Goal: Task Accomplishment & Management: Manage account settings

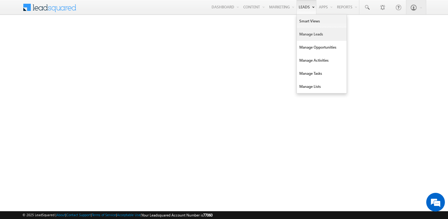
click at [303, 37] on link "Manage Leads" at bounding box center [322, 34] width 50 height 13
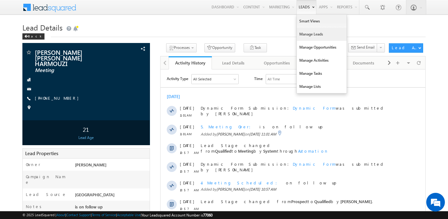
click at [306, 36] on link "Manage Leads" at bounding box center [322, 34] width 50 height 13
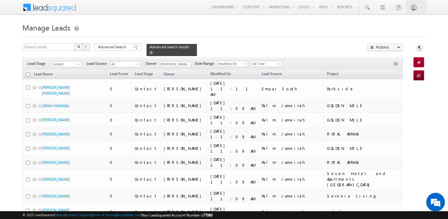
click at [150, 51] on span at bounding box center [151, 52] width 3 height 3
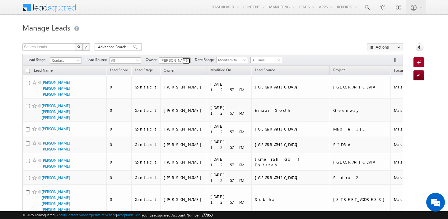
click at [184, 60] on span at bounding box center [186, 60] width 5 height 5
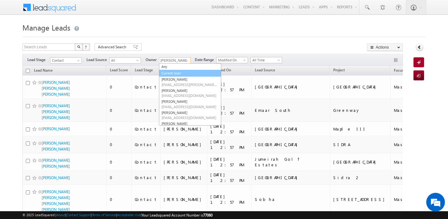
click at [181, 71] on link "Current User" at bounding box center [190, 73] width 62 height 7
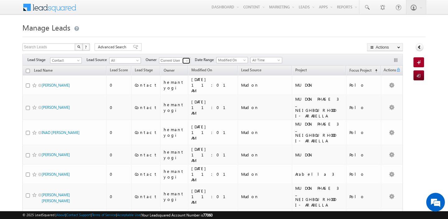
click at [186, 61] on span at bounding box center [186, 60] width 5 height 5
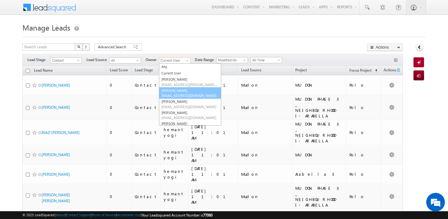
click at [185, 90] on link "Abhishekkumar Singh abhishek.singh@indglobal.ae" at bounding box center [190, 93] width 62 height 12
type input "[PERSON_NAME]"
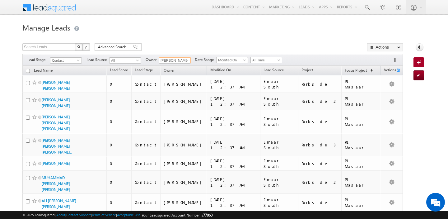
click at [28, 69] on input "checkbox" at bounding box center [28, 71] width 4 height 4
checkbox input "true"
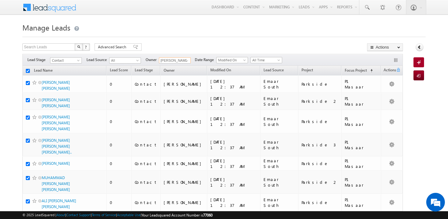
checkbox input "true"
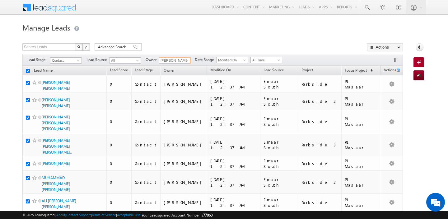
checkbox input "true"
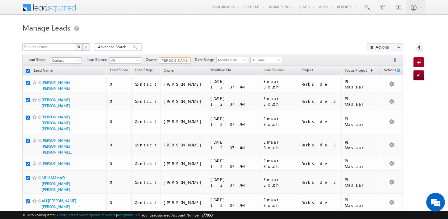
checkbox input "true"
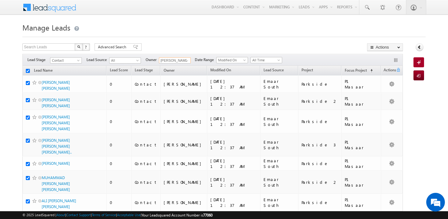
checkbox input "true"
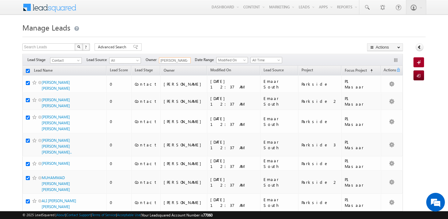
checkbox input "true"
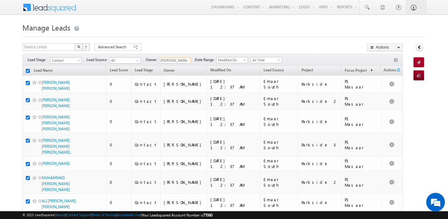
checkbox input "true"
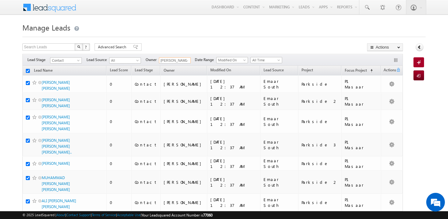
checkbox input "true"
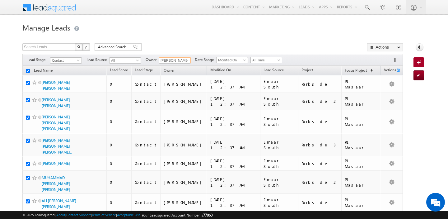
checkbox input "true"
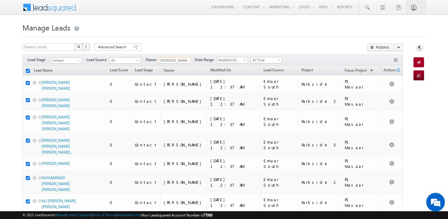
checkbox input "true"
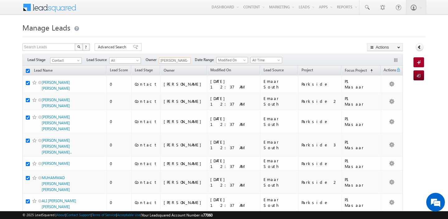
checkbox input "true"
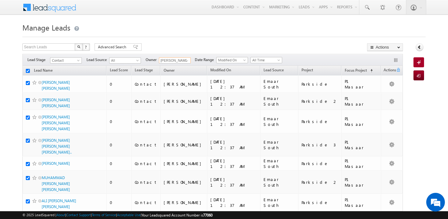
checkbox input "true"
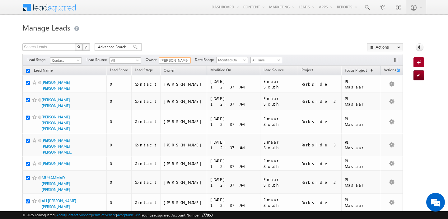
checkbox input "true"
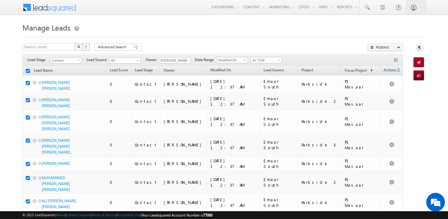
checkbox input "true"
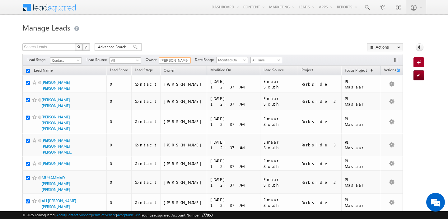
checkbox input "true"
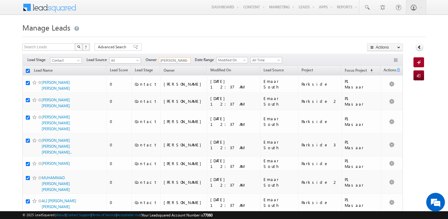
checkbox input "true"
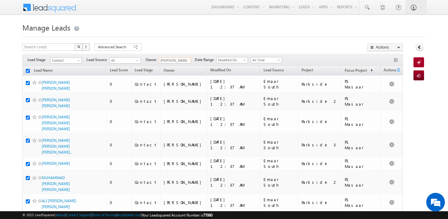
checkbox input "true"
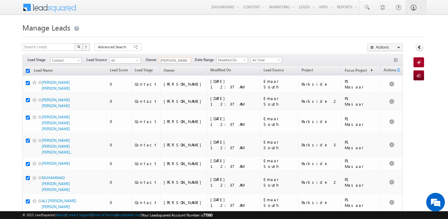
checkbox input "true"
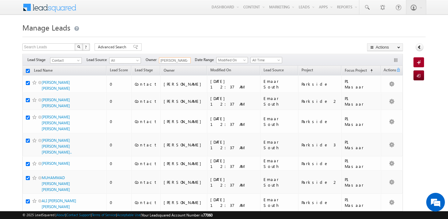
checkbox input "true"
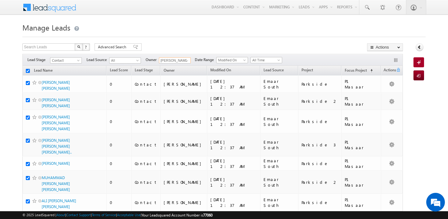
checkbox input "true"
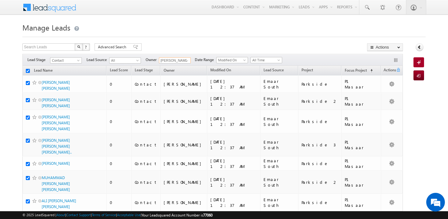
checkbox input "true"
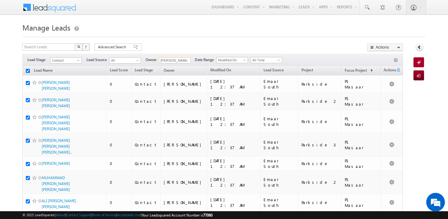
checkbox input "true"
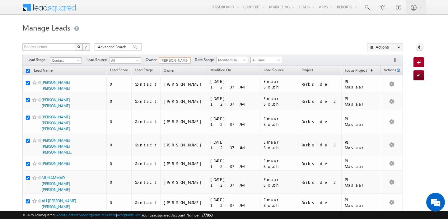
checkbox input "true"
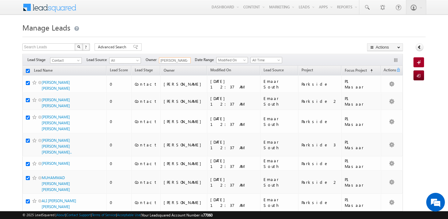
checkbox input "true"
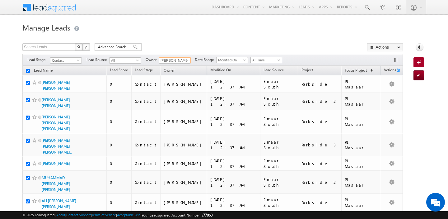
checkbox input "true"
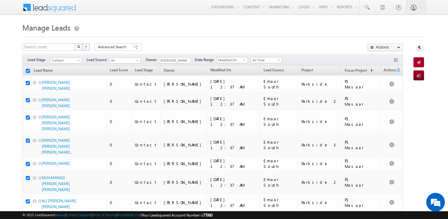
checkbox input "true"
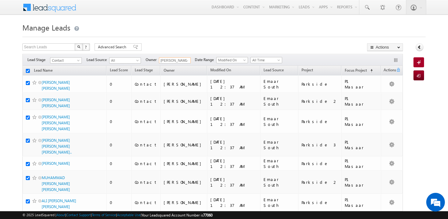
checkbox input "true"
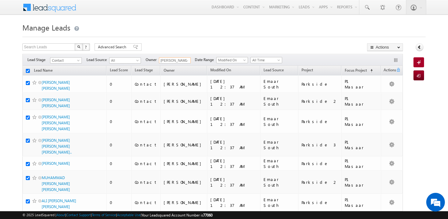
checkbox input "true"
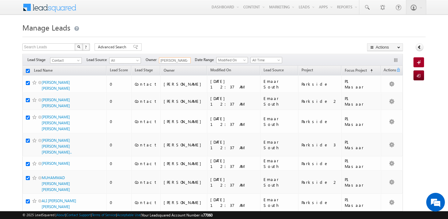
checkbox input "true"
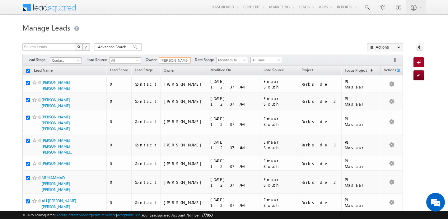
checkbox input "true"
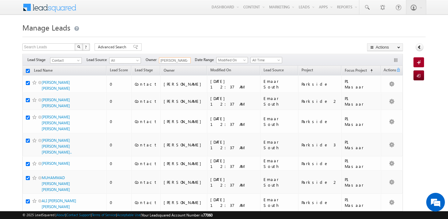
checkbox input "true"
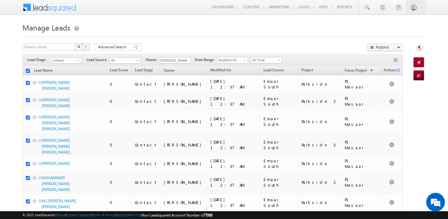
checkbox input "true"
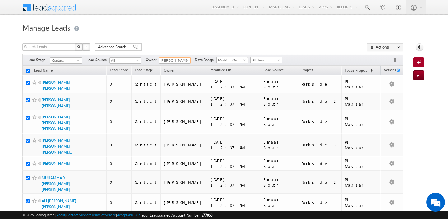
checkbox input "true"
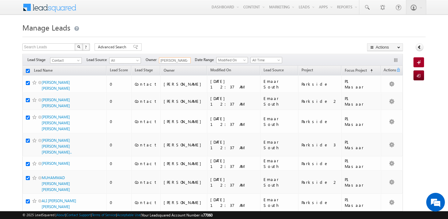
checkbox input "true"
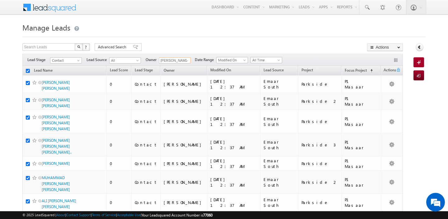
checkbox input "true"
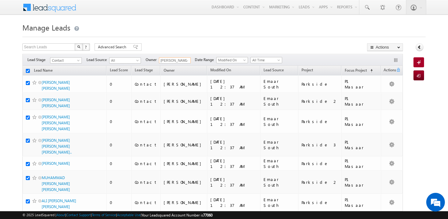
checkbox input "true"
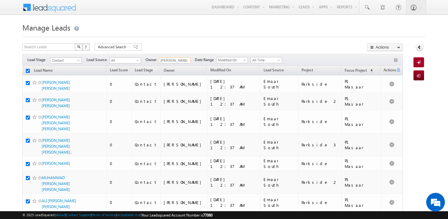
checkbox input "true"
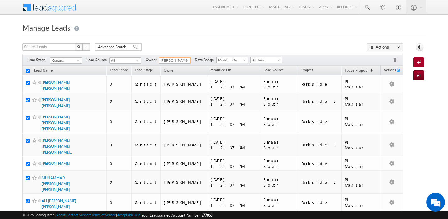
checkbox input "true"
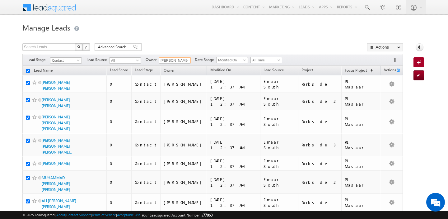
checkbox input "true"
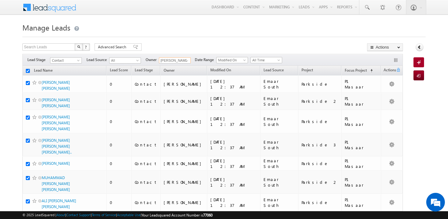
checkbox input "true"
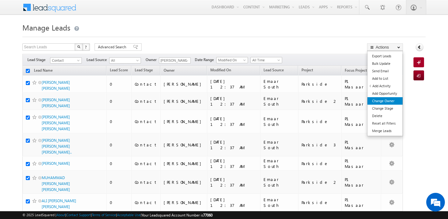
click at [386, 101] on link "Change Owner" at bounding box center [384, 100] width 35 height 7
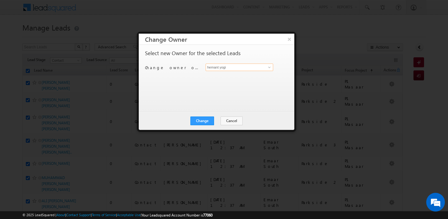
click at [243, 69] on input "hemant yogi" at bounding box center [238, 66] width 67 height 7
click at [239, 75] on link "Akshay Choudhary akshay.choudhary@indglobal.ae" at bounding box center [238, 77] width 67 height 12
click at [204, 121] on button "Change" at bounding box center [202, 120] width 24 height 9
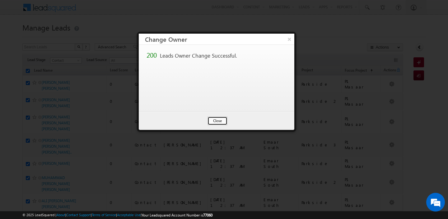
click at [215, 118] on button "Close" at bounding box center [217, 120] width 20 height 9
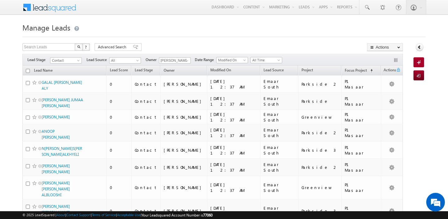
click at [26, 71] on input "checkbox" at bounding box center [28, 71] width 4 height 4
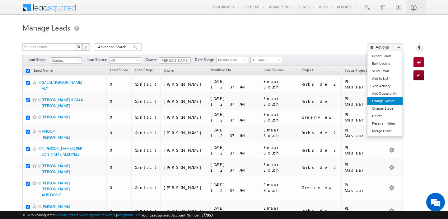
click at [390, 99] on link "Change Owner" at bounding box center [384, 100] width 35 height 7
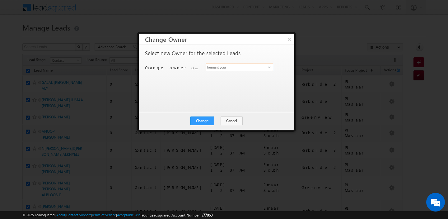
click at [256, 68] on input "hemant yogi" at bounding box center [238, 66] width 67 height 7
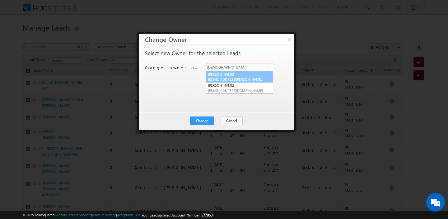
click at [253, 75] on link "Abhishek Dalal abhishek.dalal@indglobal.ae" at bounding box center [238, 77] width 67 height 12
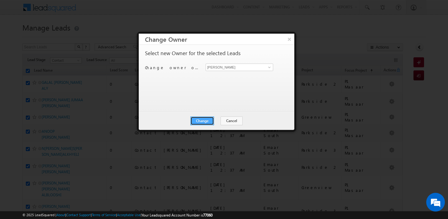
click at [205, 121] on button "Change" at bounding box center [202, 120] width 24 height 9
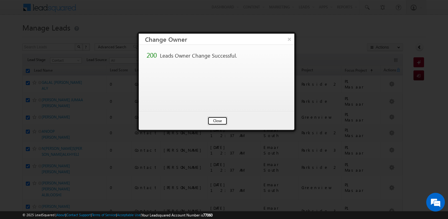
click at [215, 121] on button "Close" at bounding box center [217, 120] width 20 height 9
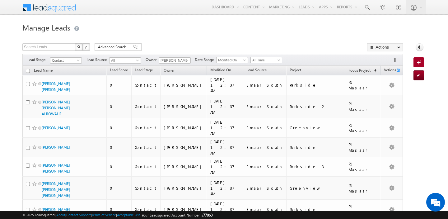
click at [27, 72] on input "checkbox" at bounding box center [28, 71] width 4 height 4
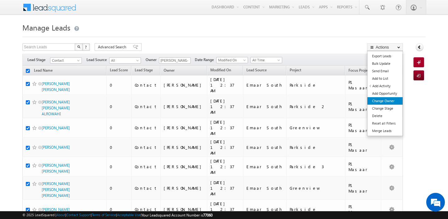
click at [379, 100] on link "Change Owner" at bounding box center [384, 100] width 35 height 7
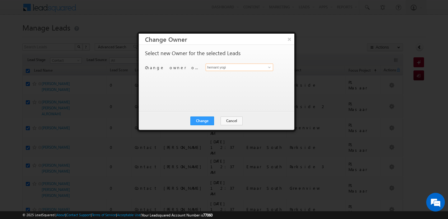
click at [244, 68] on input "hemant yogi" at bounding box center [238, 66] width 67 height 7
click at [245, 78] on span "ankush.chaudhary@indglobal.ae" at bounding box center [236, 79] width 56 height 5
click at [203, 124] on button "Change" at bounding box center [202, 120] width 24 height 9
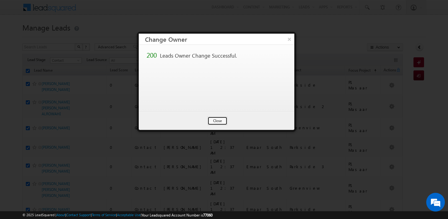
click at [219, 121] on button "Close" at bounding box center [217, 120] width 20 height 9
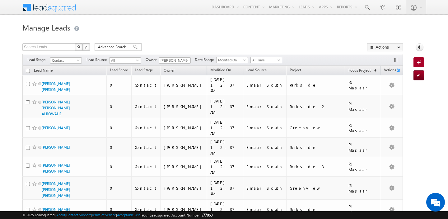
click at [27, 70] on input "checkbox" at bounding box center [28, 71] width 4 height 4
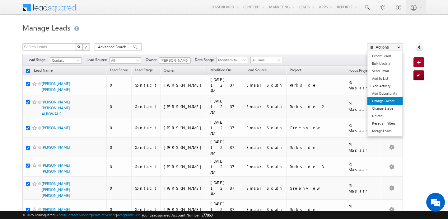
click at [385, 99] on link "Change Owner" at bounding box center [384, 100] width 35 height 7
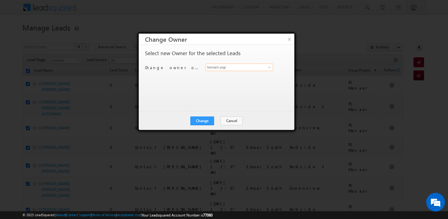
click at [248, 68] on input "hemant yogi" at bounding box center [238, 66] width 67 height 7
click at [223, 78] on span "shaila.shree@indglobal.ae" at bounding box center [236, 79] width 56 height 5
click at [203, 120] on button "Change" at bounding box center [202, 120] width 24 height 9
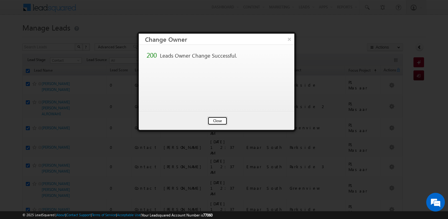
click at [222, 122] on button "Close" at bounding box center [217, 120] width 20 height 9
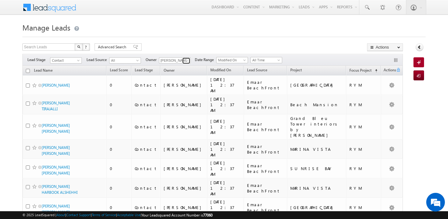
click at [185, 61] on span at bounding box center [186, 60] width 5 height 5
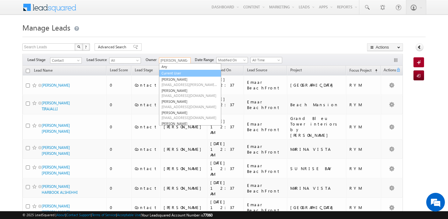
click at [172, 72] on link "Current User" at bounding box center [190, 73] width 62 height 7
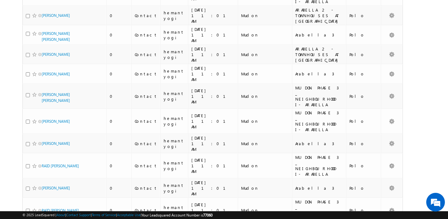
scroll to position [3050, 0]
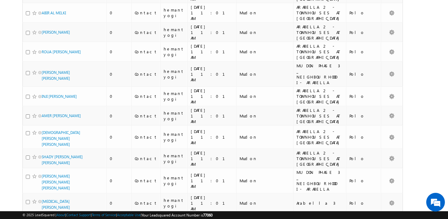
scroll to position [3010, 0]
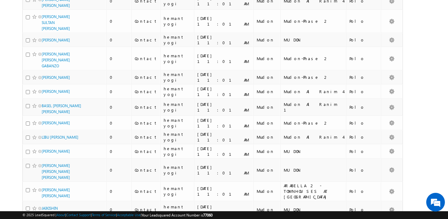
scroll to position [3119, 0]
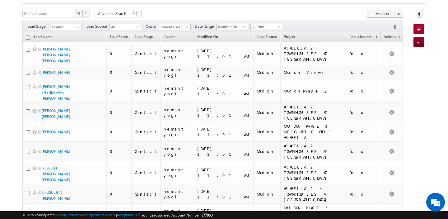
scroll to position [0, 0]
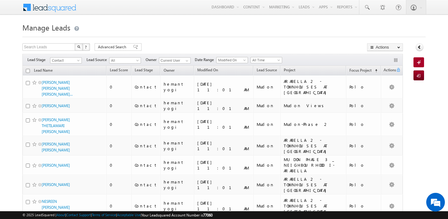
click at [28, 71] on input "checkbox" at bounding box center [28, 71] width 4 height 4
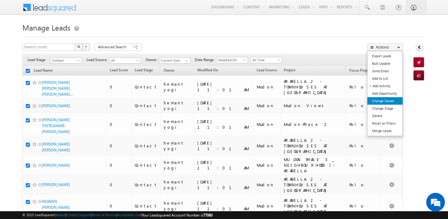
click at [380, 100] on link "Change Owner" at bounding box center [384, 100] width 35 height 7
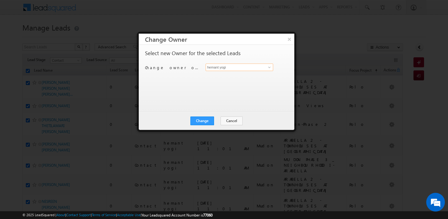
click at [256, 68] on input "hemant yogi" at bounding box center [238, 66] width 67 height 7
click at [249, 77] on span "gurpreet.singh@indglobal.ae" at bounding box center [236, 79] width 56 height 5
click at [204, 119] on button "Change" at bounding box center [202, 120] width 24 height 9
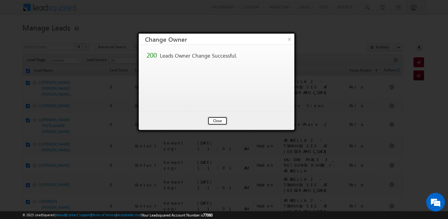
click at [219, 118] on button "Close" at bounding box center [217, 120] width 20 height 9
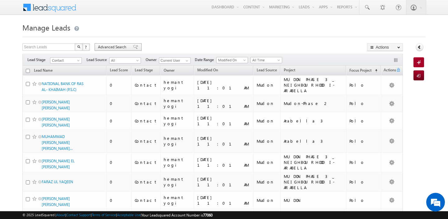
click at [115, 46] on span "Advanced Search" at bounding box center [113, 47] width 30 height 6
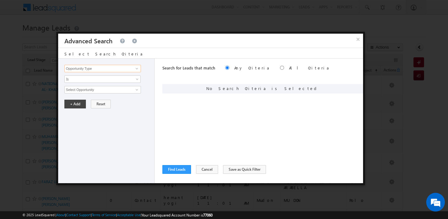
click at [101, 67] on input "Opportunity Type" at bounding box center [102, 68] width 76 height 7
click at [97, 81] on link "Nationality" at bounding box center [102, 81] width 76 height 7
click at [86, 88] on input "text" at bounding box center [102, 89] width 76 height 7
click at [74, 104] on button "+ Add" at bounding box center [74, 103] width 21 height 9
click at [174, 168] on button "Find Leads" at bounding box center [176, 169] width 29 height 9
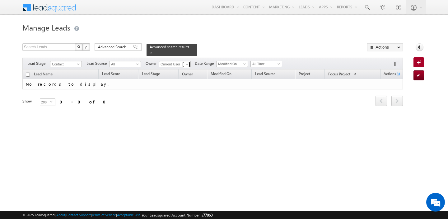
click at [186, 63] on span at bounding box center [186, 64] width 5 height 5
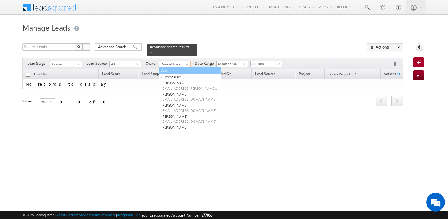
click at [166, 71] on link "Any" at bounding box center [190, 70] width 62 height 7
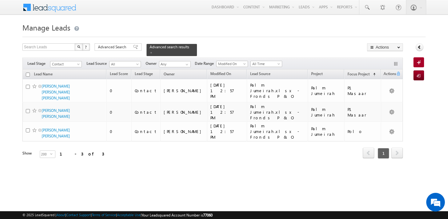
click at [110, 52] on div "Advanced Search Advanced Search Advanced search results" at bounding box center [145, 49] width 102 height 13
click at [111, 48] on span "Advanced Search" at bounding box center [113, 47] width 30 height 6
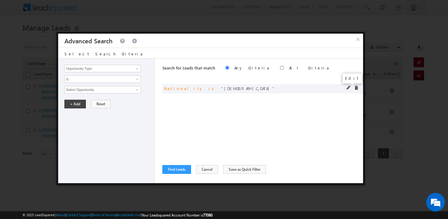
click at [347, 87] on span at bounding box center [348, 87] width 4 height 4
click at [101, 90] on input "indian" at bounding box center [102, 89] width 76 height 7
click at [74, 106] on button "+ Add" at bounding box center [74, 103] width 21 height 9
click at [177, 168] on button "Find Leads" at bounding box center [176, 169] width 29 height 9
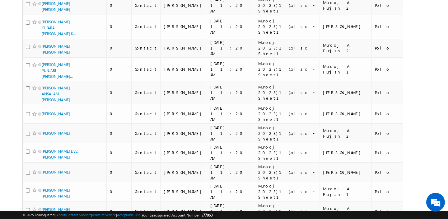
scroll to position [3258, 0]
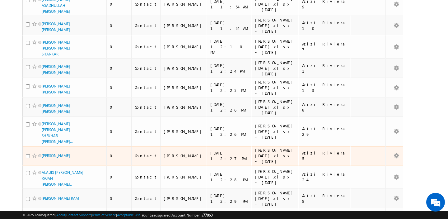
scroll to position [0, 0]
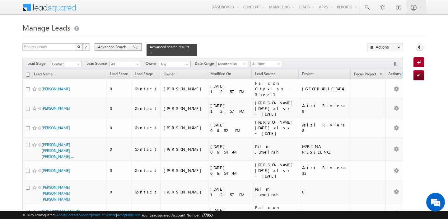
click at [114, 46] on span "Advanced Search" at bounding box center [113, 47] width 30 height 6
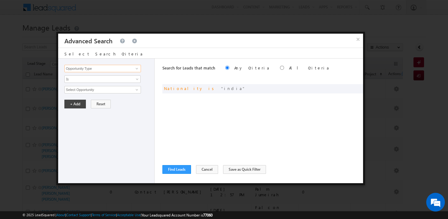
click at [99, 66] on input "Opportunity Type" at bounding box center [102, 68] width 76 height 7
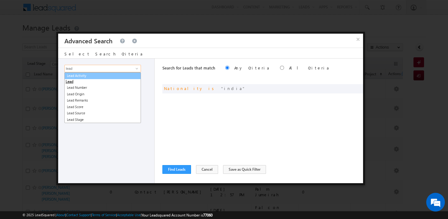
click at [99, 76] on link "Lead Activity" at bounding box center [102, 75] width 76 height 7
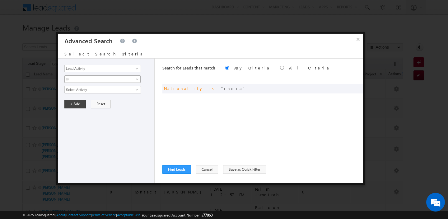
click at [97, 80] on span "Is" at bounding box center [98, 79] width 67 height 6
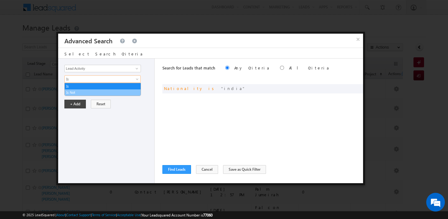
click at [92, 91] on link "Is Not" at bounding box center [103, 93] width 76 height 6
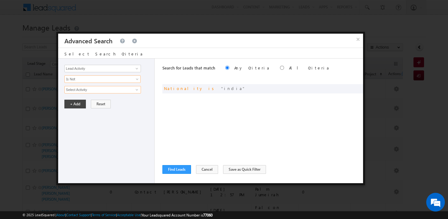
click at [95, 90] on input "Select Activity" at bounding box center [102, 89] width 76 height 7
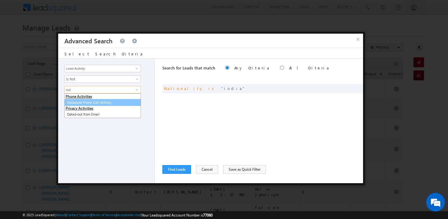
click at [104, 100] on link "Outbound Phone Call Activity" at bounding box center [102, 102] width 76 height 7
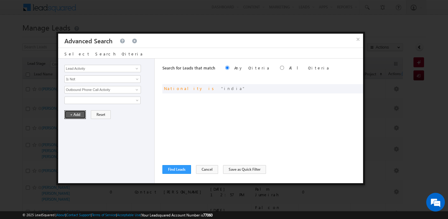
click at [73, 113] on button "+ Add" at bounding box center [74, 114] width 21 height 9
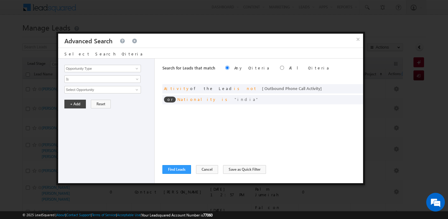
click at [289, 68] on label "All Criteria" at bounding box center [309, 67] width 41 height 5
click at [177, 169] on button "Find Leads" at bounding box center [176, 169] width 29 height 9
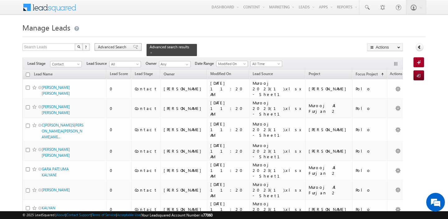
click at [124, 49] on span "Advanced Search" at bounding box center [113, 47] width 30 height 6
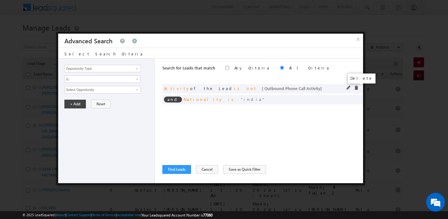
click at [355, 88] on span at bounding box center [356, 87] width 4 height 4
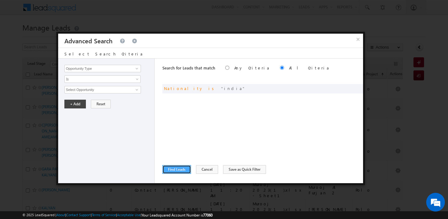
click at [176, 172] on button "Find Leads" at bounding box center [176, 169] width 29 height 9
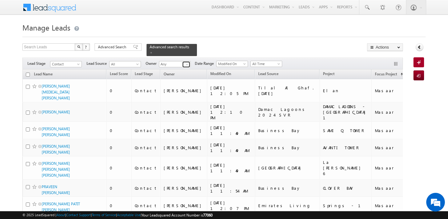
click at [187, 63] on span at bounding box center [186, 64] width 5 height 5
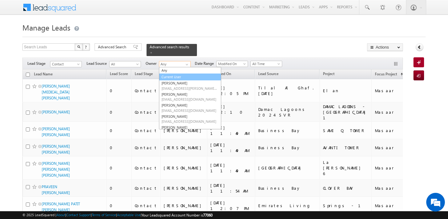
click at [176, 76] on link "Current User" at bounding box center [190, 76] width 62 height 7
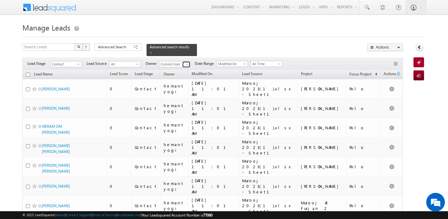
click at [185, 63] on span at bounding box center [186, 64] width 5 height 5
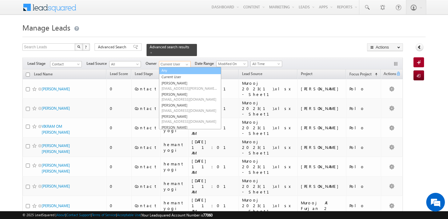
click at [174, 68] on link "Any" at bounding box center [190, 70] width 62 height 7
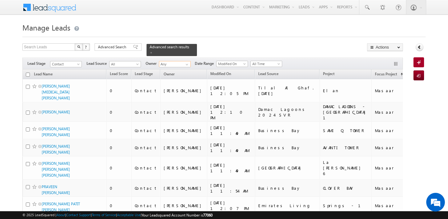
click at [29, 75] on input "checkbox" at bounding box center [28, 74] width 4 height 4
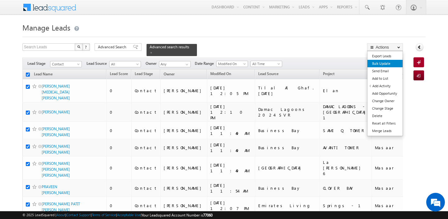
click at [389, 66] on link "Bulk Update" at bounding box center [384, 63] width 35 height 7
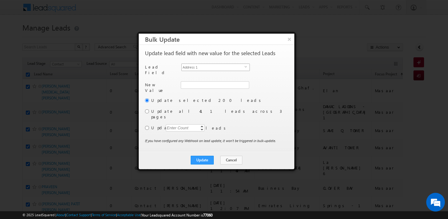
click at [236, 68] on span "Address 1" at bounding box center [213, 67] width 63 height 7
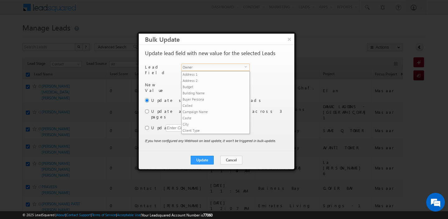
scroll to position [243, 0]
click at [236, 68] on span "Owner" at bounding box center [213, 67] width 63 height 7
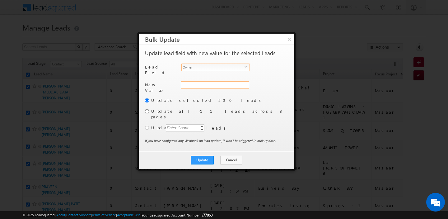
click at [206, 81] on div "Address 1" at bounding box center [214, 88] width 67 height 14
click at [206, 81] on input "hemant yogi" at bounding box center [215, 84] width 68 height 7
click at [212, 89] on link "Gurpreet Singh gurpreet.singh@indglobal.ae" at bounding box center [215, 95] width 68 height 12
click at [147, 109] on input "radio" at bounding box center [147, 111] width 4 height 4
click at [202, 155] on button "Update" at bounding box center [202, 159] width 23 height 9
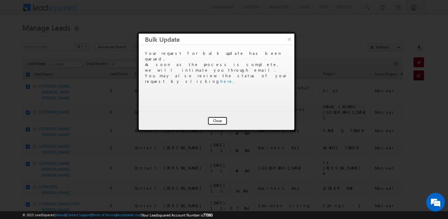
click at [219, 122] on button "Close" at bounding box center [217, 120] width 20 height 9
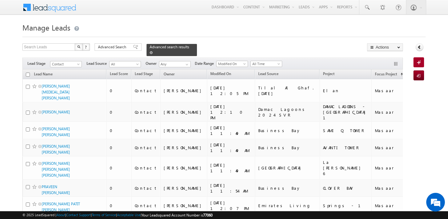
click at [150, 53] on span at bounding box center [151, 52] width 3 height 3
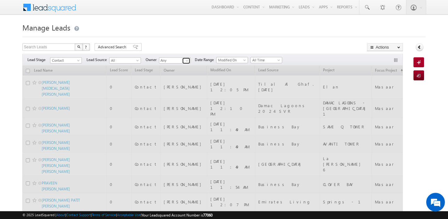
click at [187, 61] on span at bounding box center [186, 60] width 5 height 5
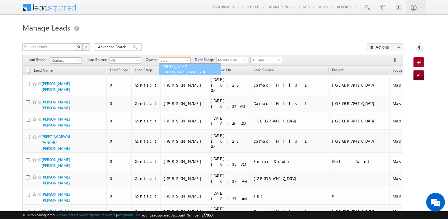
click at [191, 69] on link "Gurpreet Singh gurpreet.singh@indglobal.ae" at bounding box center [190, 69] width 62 height 12
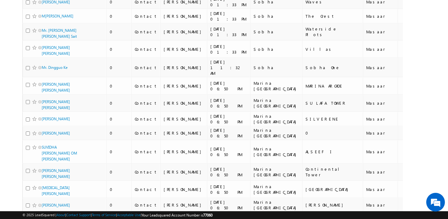
scroll to position [0, 0]
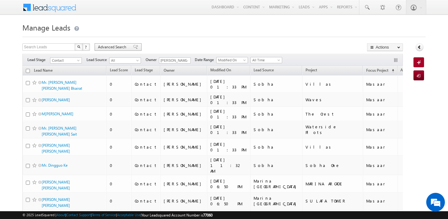
click at [109, 48] on span "Advanced Search" at bounding box center [113, 47] width 30 height 6
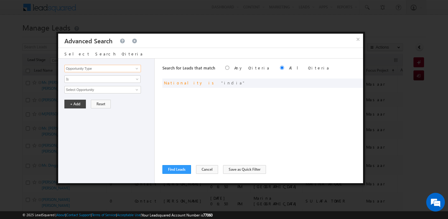
click at [111, 69] on input "Opportunity Type" at bounding box center [102, 68] width 76 height 7
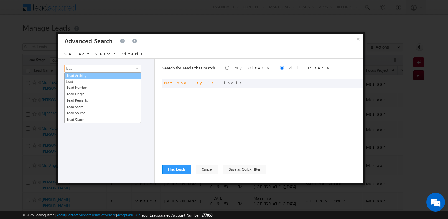
click at [111, 76] on link "Lead Activity" at bounding box center [102, 75] width 76 height 7
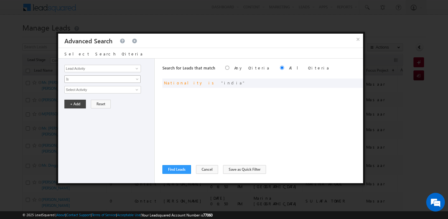
click at [111, 76] on span "Is" at bounding box center [98, 79] width 67 height 6
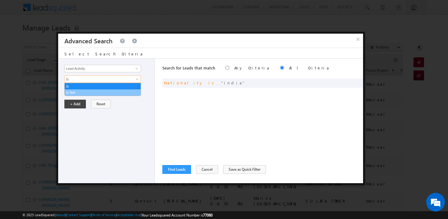
click at [93, 92] on link "Is Not" at bounding box center [103, 93] width 76 height 6
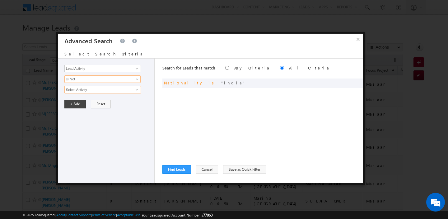
click at [96, 88] on input "Select Activity" at bounding box center [102, 89] width 76 height 7
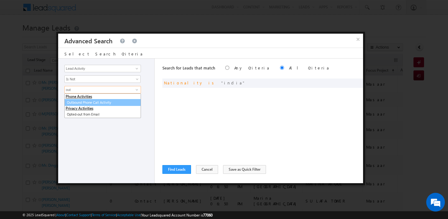
click at [97, 100] on link "Outbound Phone Call Activity" at bounding box center [102, 102] width 76 height 7
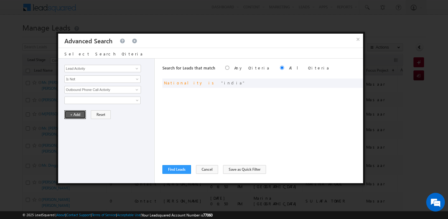
click at [79, 112] on button "+ Add" at bounding box center [74, 114] width 21 height 9
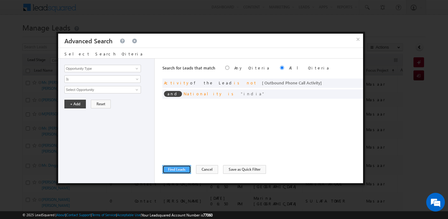
click at [180, 168] on button "Find Leads" at bounding box center [176, 169] width 29 height 9
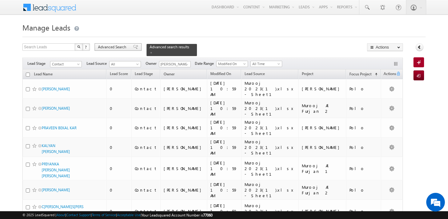
click at [117, 50] on div "Advanced Search" at bounding box center [117, 46] width 47 height 7
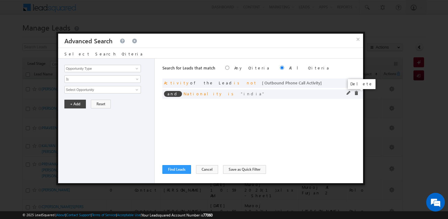
click at [355, 94] on span at bounding box center [356, 93] width 4 height 4
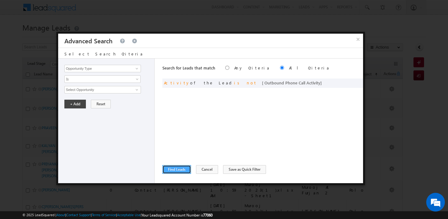
click at [176, 169] on button "Find Leads" at bounding box center [176, 169] width 29 height 9
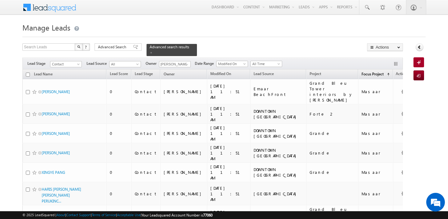
click at [365, 73] on span "Focus Project" at bounding box center [372, 73] width 22 height 5
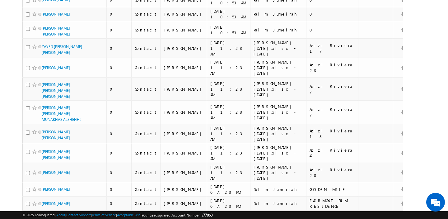
scroll to position [3005, 0]
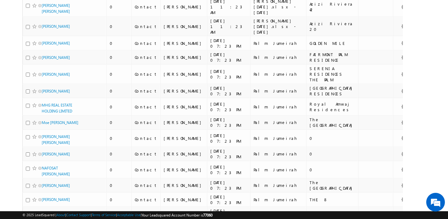
click at [40, 200] on li "50" at bounding box center [43, 201] width 15 height 6
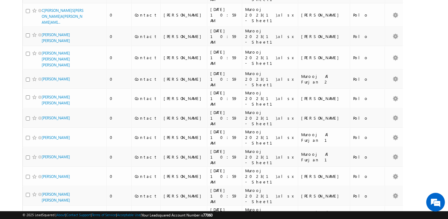
scroll to position [0, 0]
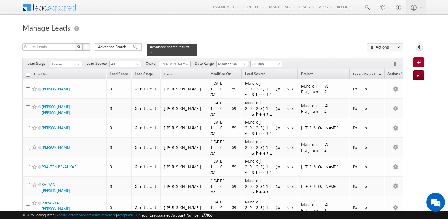
click at [29, 74] on input "checkbox" at bounding box center [28, 74] width 4 height 4
click at [150, 51] on span at bounding box center [151, 52] width 3 height 3
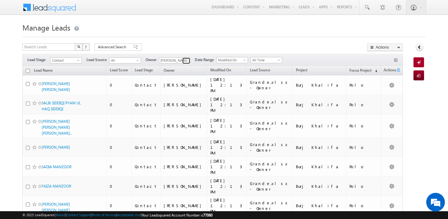
click at [186, 60] on span at bounding box center [186, 60] width 5 height 5
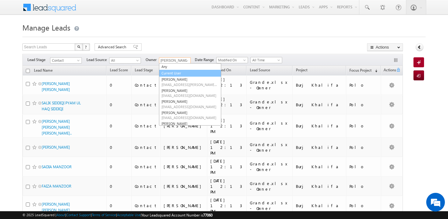
click at [177, 72] on link "Current User" at bounding box center [190, 73] width 62 height 7
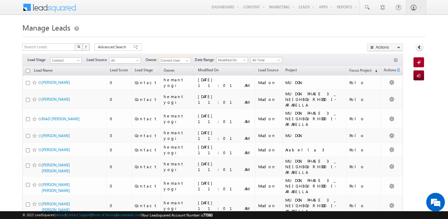
click at [29, 73] on th "Lead Name" at bounding box center [64, 71] width 84 height 10
click at [29, 72] on input "checkbox" at bounding box center [28, 71] width 4 height 4
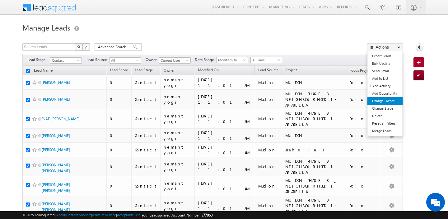
click at [385, 102] on link "Change Owner" at bounding box center [384, 100] width 35 height 7
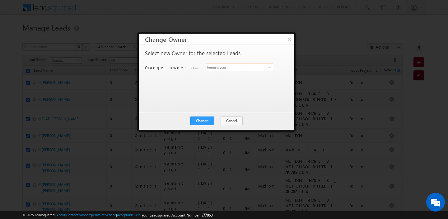
click at [250, 67] on input "hemant yogi" at bounding box center [238, 66] width 67 height 7
click at [233, 75] on link "Akash Sinha akash.sinha@indglobal.ae" at bounding box center [238, 77] width 67 height 12
click at [199, 125] on div "Change Cancel Close" at bounding box center [216, 121] width 155 height 18
click at [200, 121] on button "Change" at bounding box center [202, 120] width 24 height 9
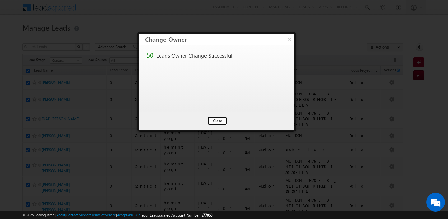
click at [214, 120] on button "Close" at bounding box center [217, 120] width 20 height 9
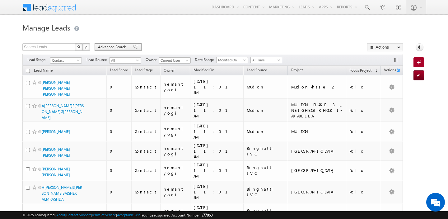
click at [117, 48] on span "Advanced Search" at bounding box center [113, 47] width 30 height 6
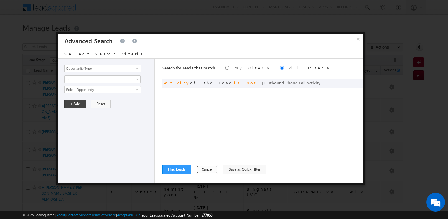
click at [206, 171] on button "Cancel" at bounding box center [207, 169] width 22 height 9
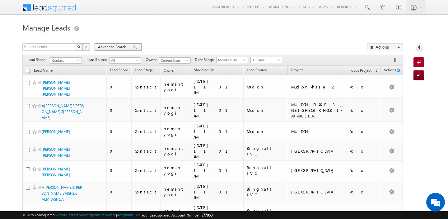
click at [118, 47] on span "Advanced Search" at bounding box center [113, 47] width 30 height 6
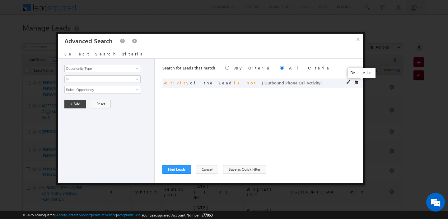
click at [356, 83] on span at bounding box center [356, 82] width 4 height 4
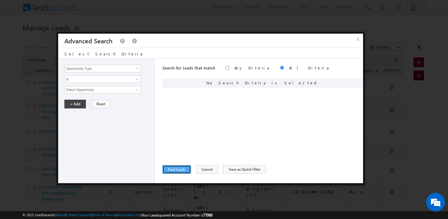
click at [177, 171] on button "Find Leads" at bounding box center [176, 169] width 29 height 9
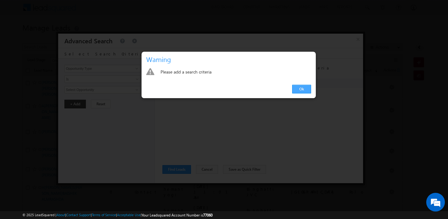
click at [299, 88] on link "Ok" at bounding box center [301, 89] width 19 height 9
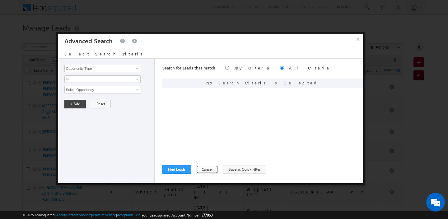
click at [200, 168] on button "Cancel" at bounding box center [207, 169] width 22 height 9
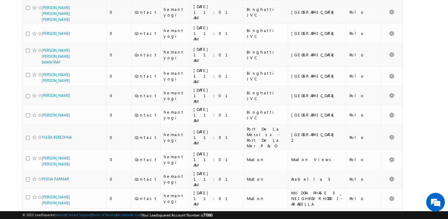
scroll to position [711, 0]
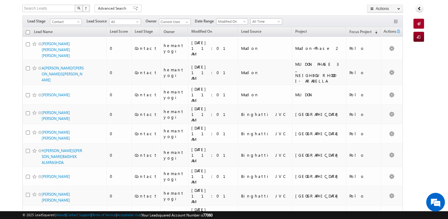
scroll to position [0, 0]
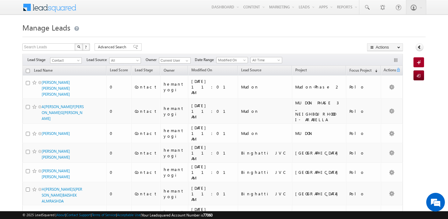
click at [27, 70] on input "checkbox" at bounding box center [28, 71] width 4 height 4
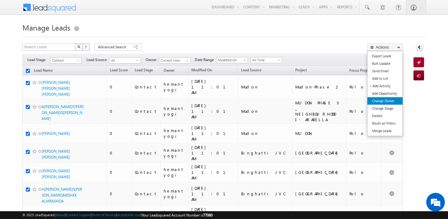
click at [397, 103] on link "Change Owner" at bounding box center [384, 100] width 35 height 7
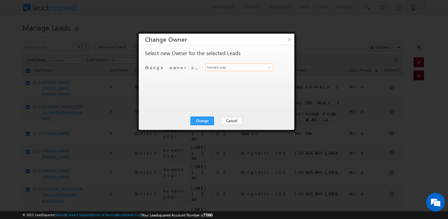
click at [250, 70] on input "hemant yogi" at bounding box center [238, 66] width 67 height 7
click at [243, 77] on span "akash.sinha@indglobal.ae" at bounding box center [236, 79] width 56 height 5
click at [200, 120] on button "Change" at bounding box center [202, 120] width 24 height 9
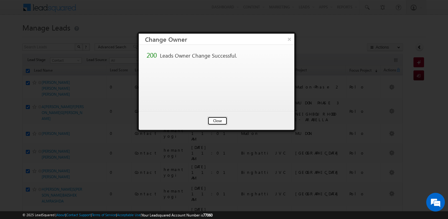
click at [214, 119] on button "Close" at bounding box center [217, 120] width 20 height 9
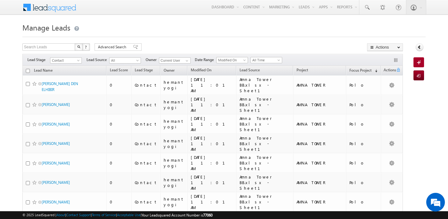
click at [29, 70] on input "checkbox" at bounding box center [28, 71] width 4 height 4
click at [184, 61] on span at bounding box center [186, 60] width 5 height 5
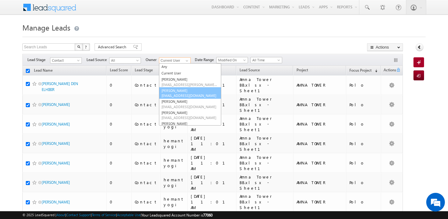
click at [181, 92] on link "Abhishekkumar Singh abhishek.singh@indglobal.ae" at bounding box center [190, 93] width 62 height 12
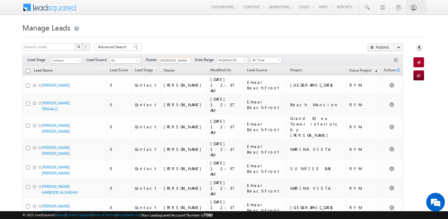
click at [28, 71] on input "checkbox" at bounding box center [28, 71] width 4 height 4
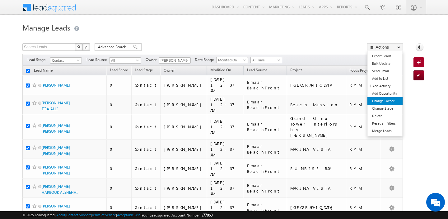
click at [389, 101] on link "Change Owner" at bounding box center [384, 100] width 35 height 7
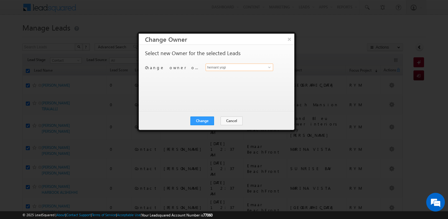
click at [250, 68] on input "hemant yogi" at bounding box center [238, 66] width 67 height 7
click at [249, 73] on link "Ankush Chaudhary ankush.chaudhary@indglobal.ae" at bounding box center [238, 77] width 67 height 12
click at [205, 119] on button "Change" at bounding box center [202, 120] width 24 height 9
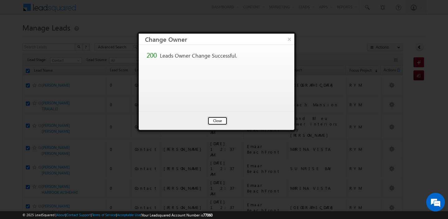
click at [217, 118] on button "Close" at bounding box center [217, 120] width 20 height 9
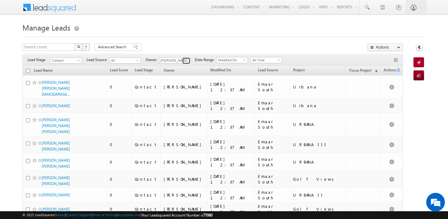
click at [186, 60] on span at bounding box center [186, 60] width 5 height 5
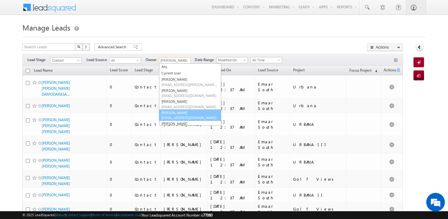
click at [187, 110] on link "Akshay Choudhary akshay.choudhary@indglobal.ae" at bounding box center [190, 115] width 62 height 12
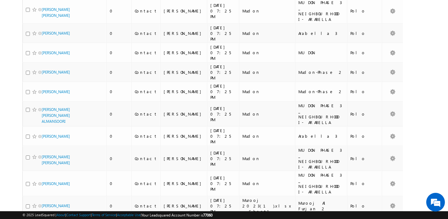
scroll to position [3150, 0]
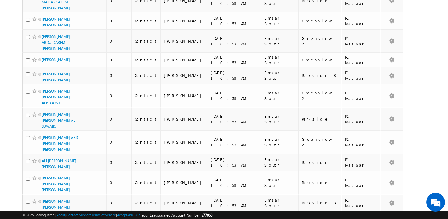
scroll to position [0, 0]
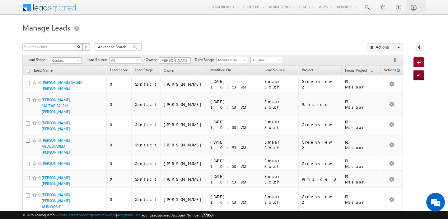
click at [28, 72] on input "checkbox" at bounding box center [28, 71] width 4 height 4
click at [186, 62] on span at bounding box center [186, 60] width 5 height 5
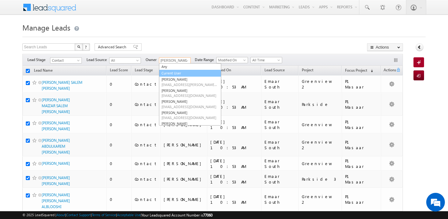
click at [168, 73] on link "Current User" at bounding box center [190, 73] width 62 height 7
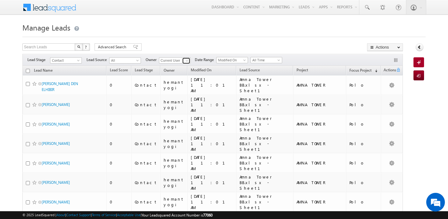
click at [186, 61] on span at bounding box center [186, 60] width 5 height 5
click at [186, 69] on span "keshav.jaiswal@indglobal.ae" at bounding box center [189, 71] width 56 height 5
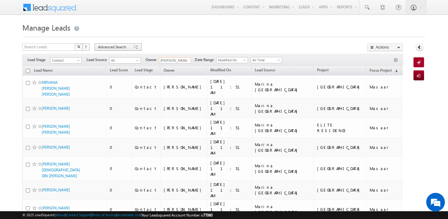
type input "[PERSON_NAME]"
click at [115, 47] on span "Advanced Search" at bounding box center [113, 47] width 30 height 6
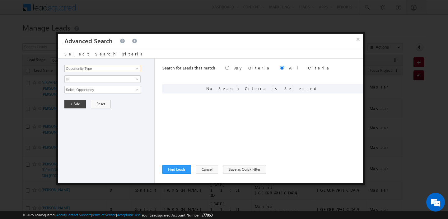
click at [95, 69] on input "Opportunity Type" at bounding box center [102, 68] width 76 height 7
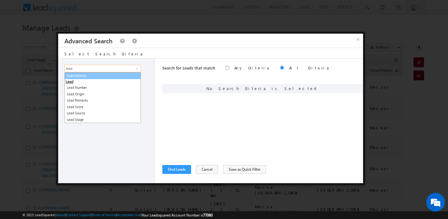
click at [93, 76] on link "Lead Activity" at bounding box center [102, 75] width 76 height 7
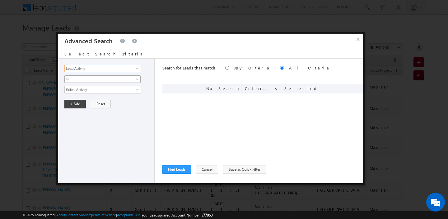
type input "Lead Activity"
click at [91, 77] on span "Is" at bounding box center [98, 79] width 67 height 6
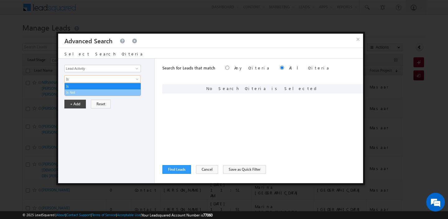
click at [85, 91] on link "Is Not" at bounding box center [103, 93] width 76 height 6
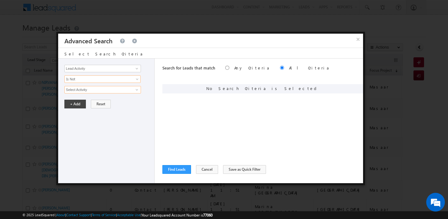
click at [85, 91] on input "Select Activity" at bounding box center [102, 89] width 76 height 7
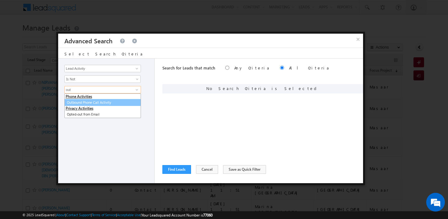
click at [90, 101] on link "Outbound Phone Call Activity" at bounding box center [102, 102] width 76 height 7
type input "Outbound Phone Call Activity"
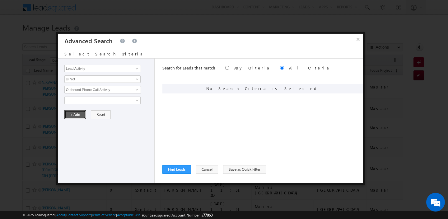
click at [75, 114] on button "+ Add" at bounding box center [74, 114] width 21 height 9
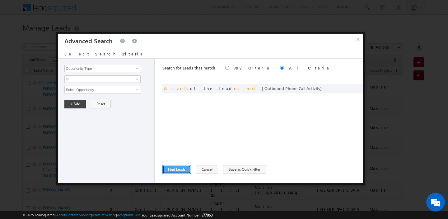
click at [177, 171] on button "Find Leads" at bounding box center [176, 169] width 29 height 9
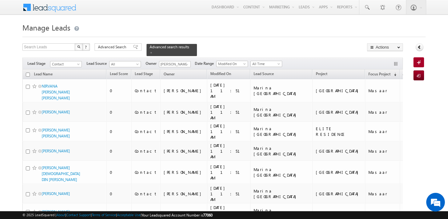
click at [28, 75] on input "checkbox" at bounding box center [28, 74] width 4 height 4
checkbox input "true"
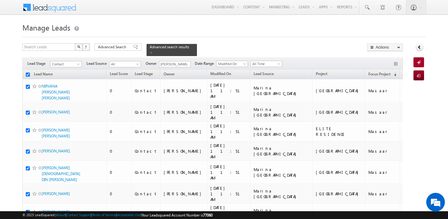
checkbox input "true"
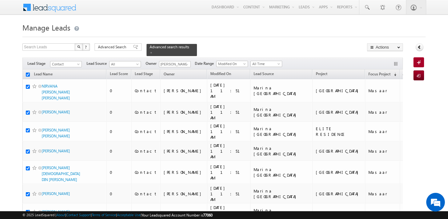
checkbox input "true"
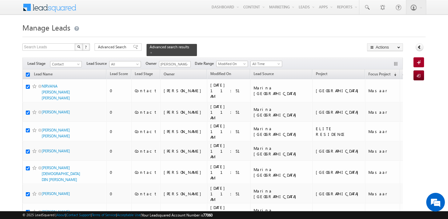
checkbox input "true"
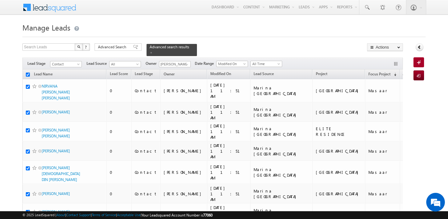
checkbox input "true"
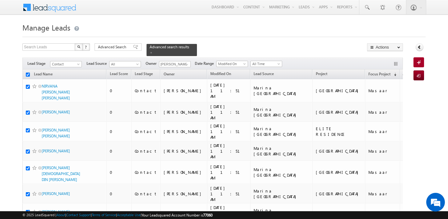
checkbox input "true"
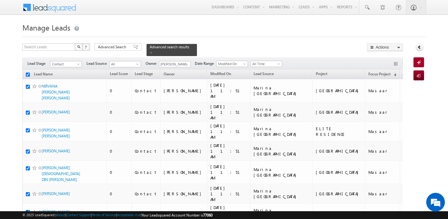
checkbox input "true"
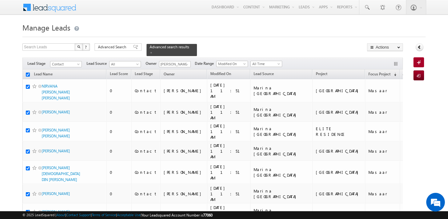
checkbox input "true"
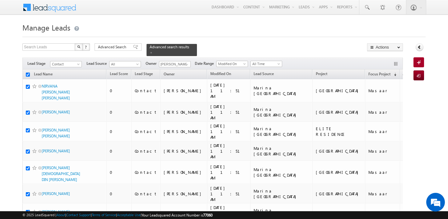
checkbox input "true"
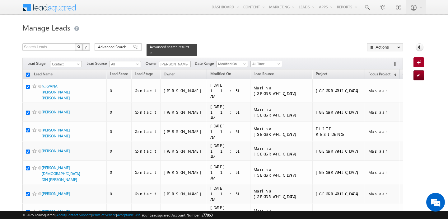
checkbox input "true"
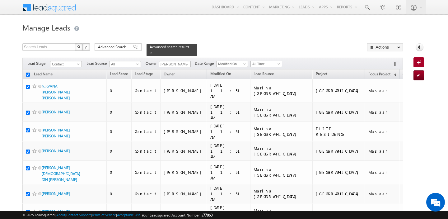
checkbox input "true"
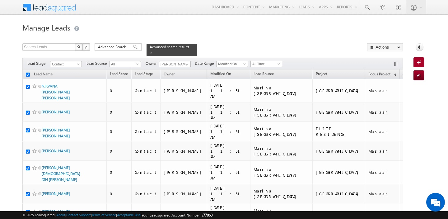
checkbox input "true"
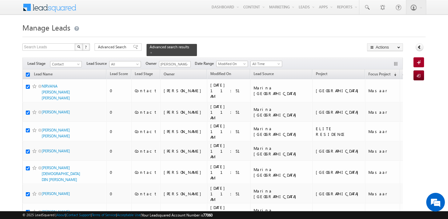
checkbox input "true"
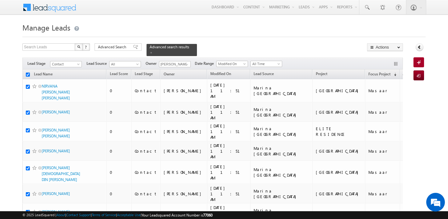
checkbox input "true"
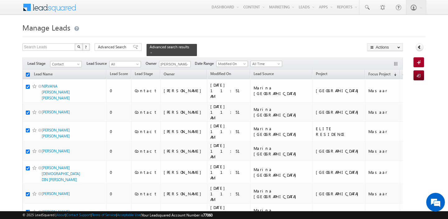
checkbox input "true"
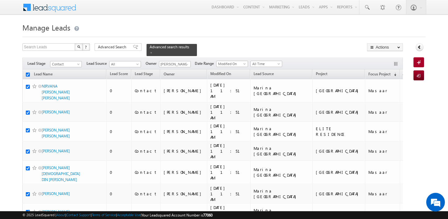
checkbox input "true"
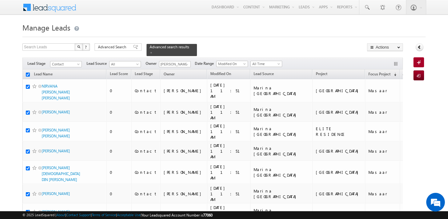
checkbox input "true"
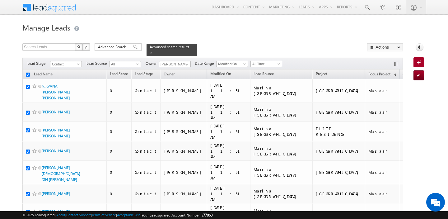
checkbox input "true"
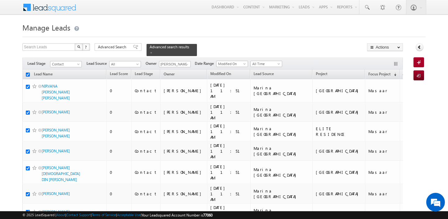
checkbox input "true"
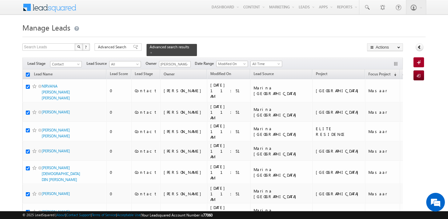
checkbox input "true"
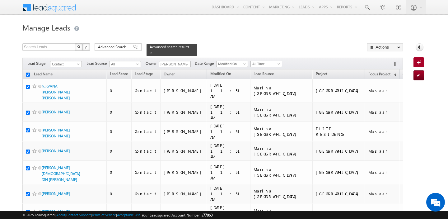
checkbox input "true"
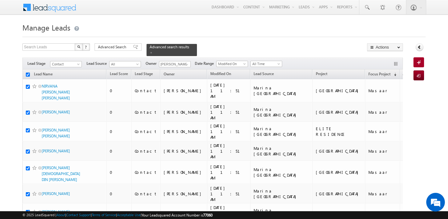
checkbox input "true"
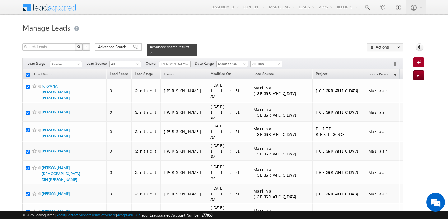
checkbox input "true"
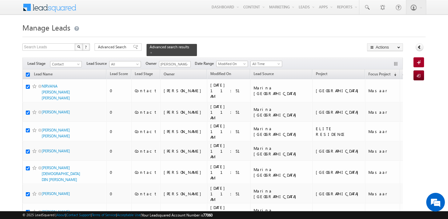
checkbox input "true"
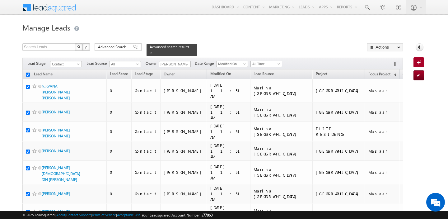
checkbox input "true"
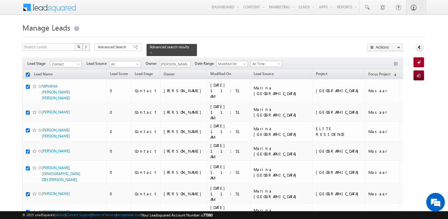
checkbox input "true"
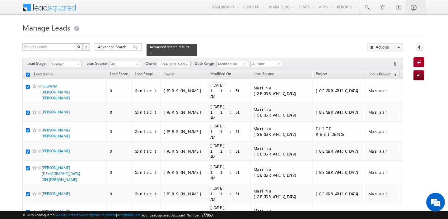
checkbox input "true"
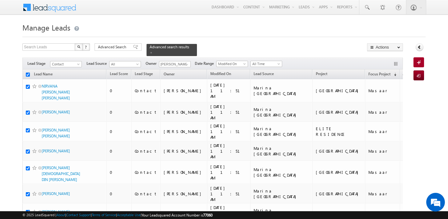
checkbox input "true"
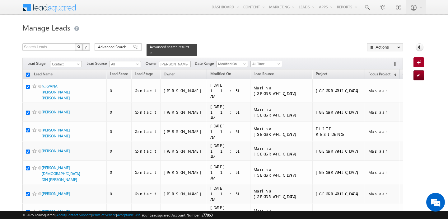
checkbox input "true"
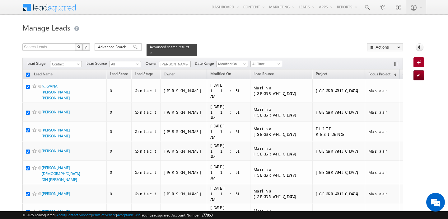
checkbox input "true"
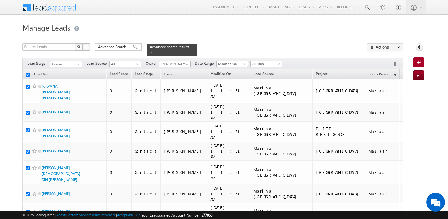
checkbox input "true"
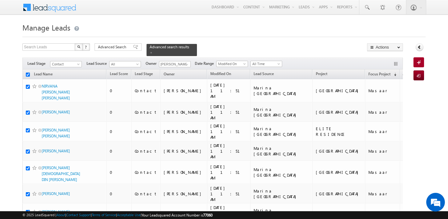
checkbox input "true"
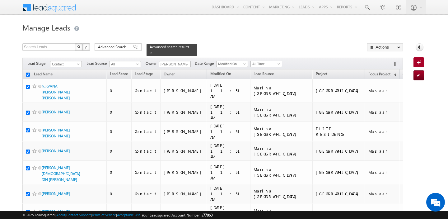
checkbox input "true"
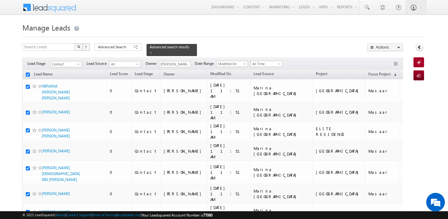
checkbox input "true"
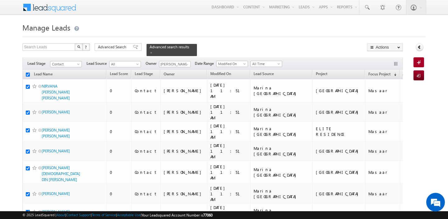
checkbox input "true"
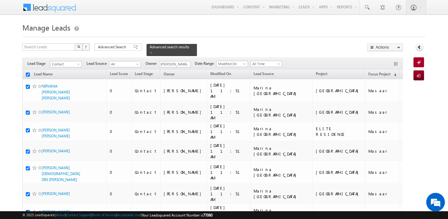
checkbox input "true"
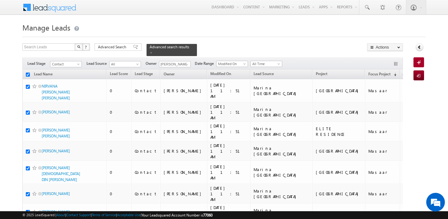
checkbox input "true"
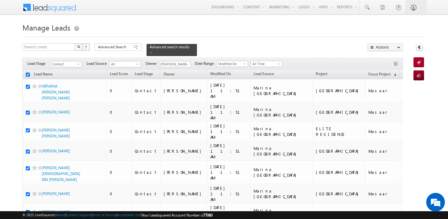
checkbox input "true"
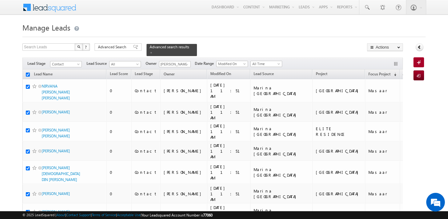
checkbox input "true"
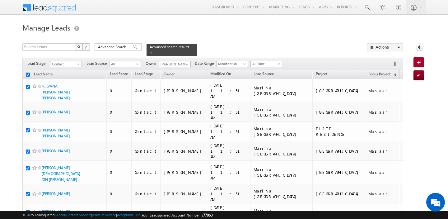
checkbox input "true"
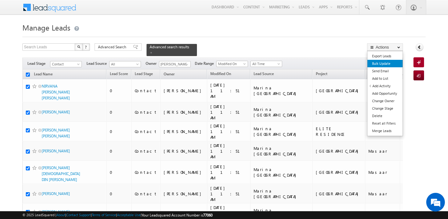
click at [385, 61] on link "Bulk Update" at bounding box center [384, 63] width 35 height 7
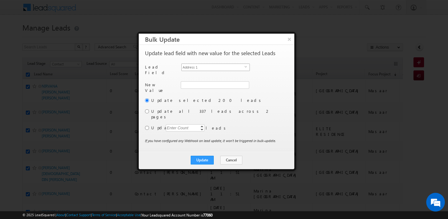
click at [235, 67] on span "Address 1" at bounding box center [213, 67] width 63 height 7
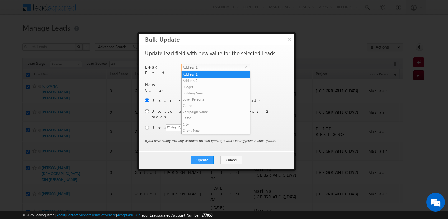
scroll to position [243, 0]
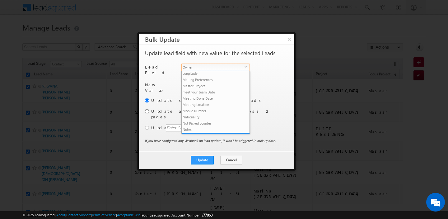
click at [225, 68] on span "Owner" at bounding box center [213, 67] width 63 height 7
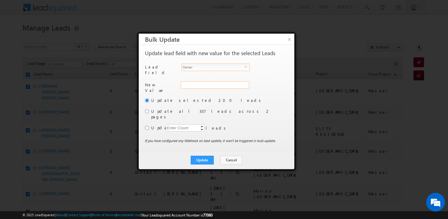
click at [205, 82] on div "Address 1" at bounding box center [214, 88] width 67 height 14
click at [205, 82] on input "hemant yogi" at bounding box center [215, 84] width 68 height 7
click at [207, 90] on link "keshav Jaiswal keshav.jaiswal@indglobal.ae" at bounding box center [215, 95] width 68 height 12
click at [157, 108] on label "Update all 337 leads across 2 pages" at bounding box center [219, 113] width 136 height 11
click at [148, 109] on input "radio" at bounding box center [147, 111] width 4 height 4
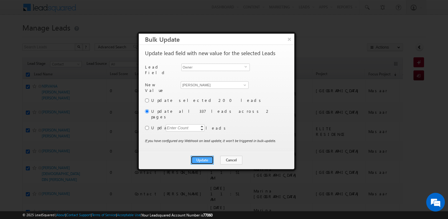
click at [202, 155] on button "Update" at bounding box center [202, 159] width 23 height 9
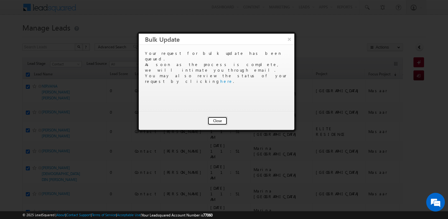
click at [218, 123] on button "Close" at bounding box center [217, 120] width 20 height 9
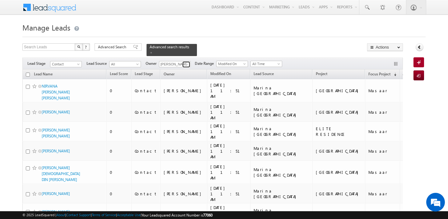
click at [187, 64] on span at bounding box center [186, 64] width 5 height 5
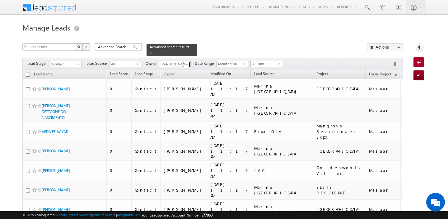
click at [185, 65] on span at bounding box center [186, 64] width 5 height 5
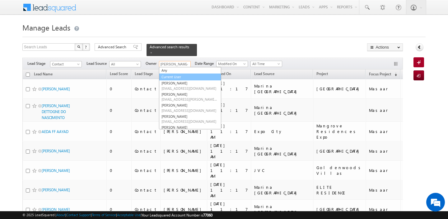
click at [177, 75] on link "Current User" at bounding box center [190, 76] width 62 height 7
type input "Current User"
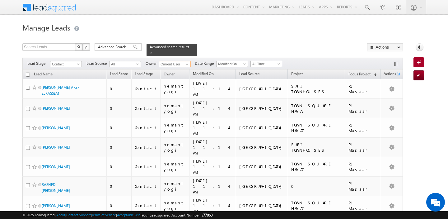
click at [28, 74] on input "checkbox" at bounding box center [28, 74] width 4 height 4
checkbox input "true"
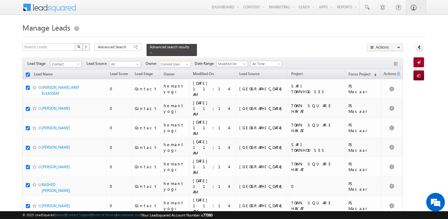
checkbox input "true"
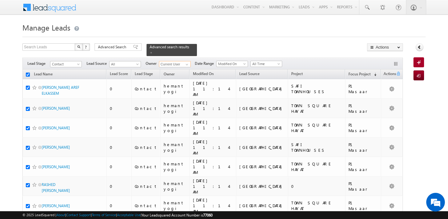
checkbox input "true"
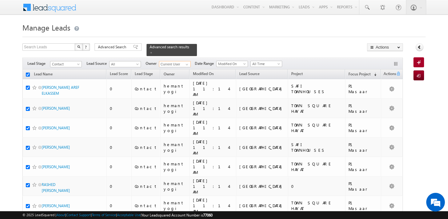
checkbox input "true"
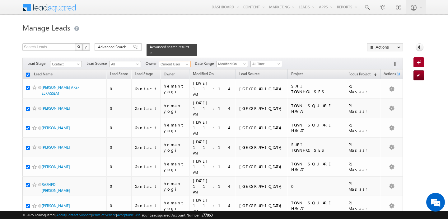
checkbox input "true"
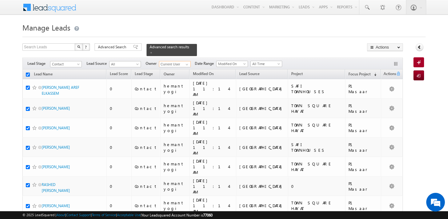
checkbox input "true"
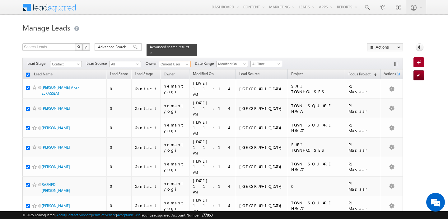
checkbox input "true"
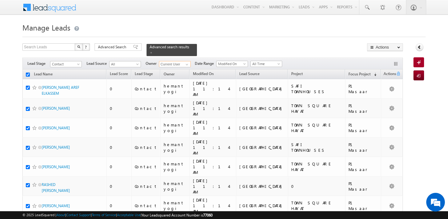
checkbox input "true"
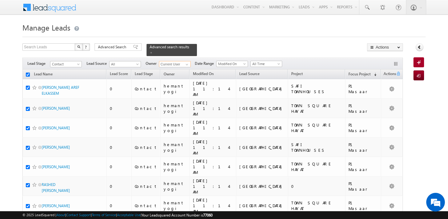
checkbox input "true"
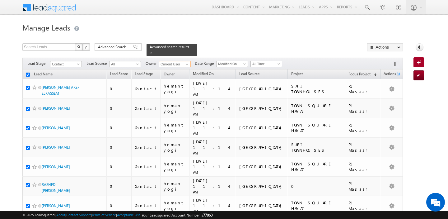
checkbox input "true"
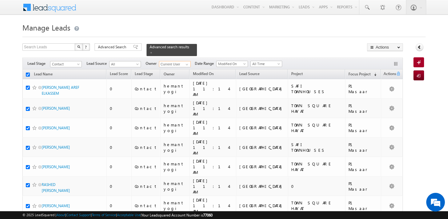
checkbox input "true"
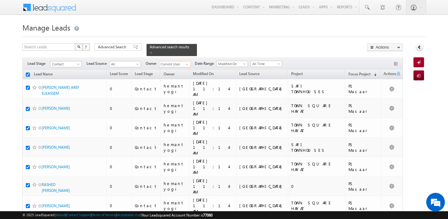
checkbox input "true"
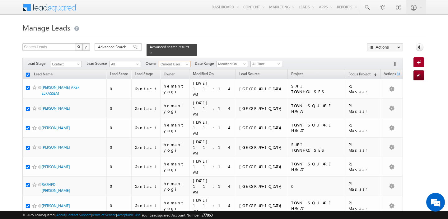
checkbox input "true"
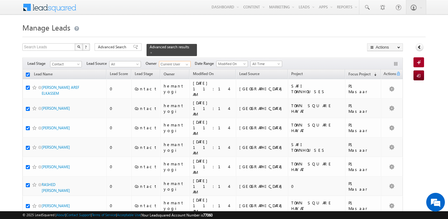
checkbox input "true"
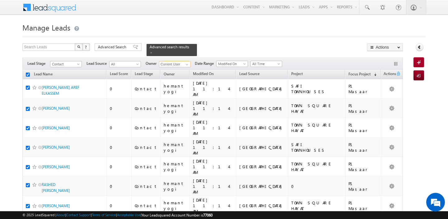
checkbox input "true"
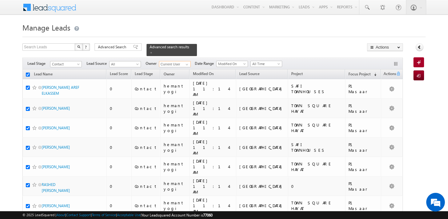
checkbox input "true"
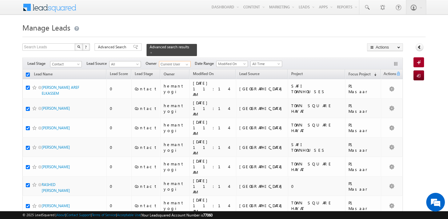
checkbox input "true"
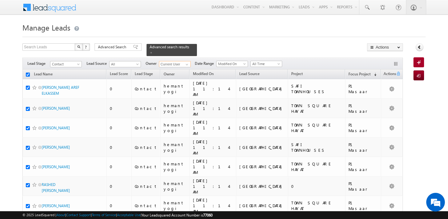
checkbox input "true"
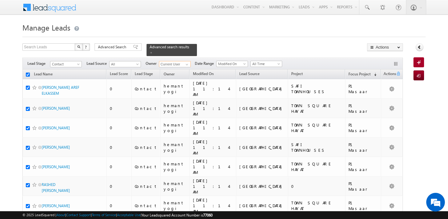
checkbox input "true"
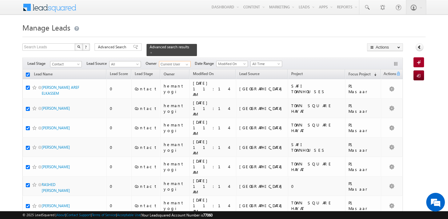
checkbox input "true"
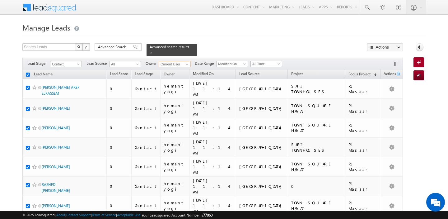
checkbox input "true"
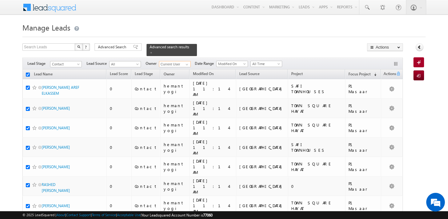
checkbox input "true"
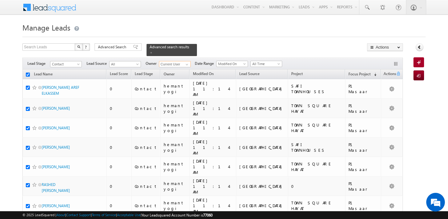
checkbox input "true"
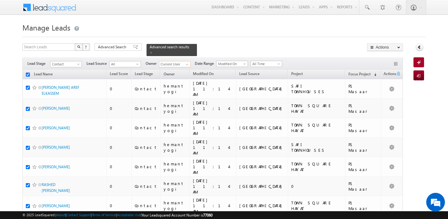
checkbox input "true"
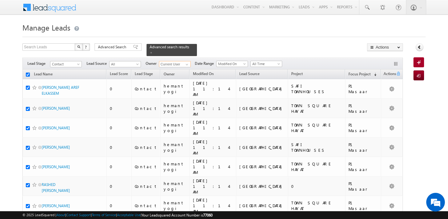
checkbox input "true"
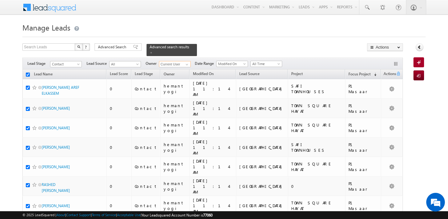
checkbox input "true"
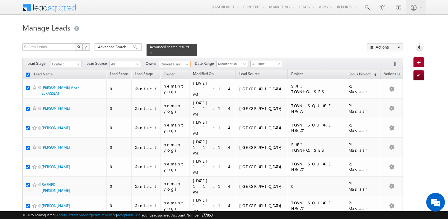
checkbox input "true"
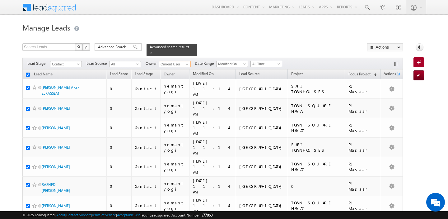
checkbox input "true"
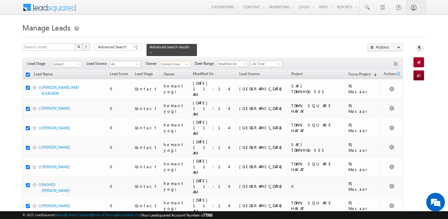
checkbox input "true"
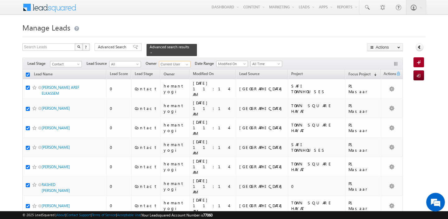
checkbox input "true"
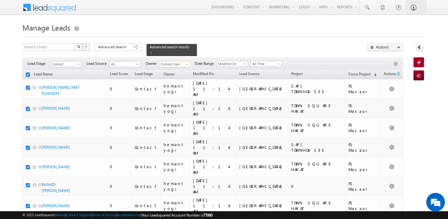
checkbox input "true"
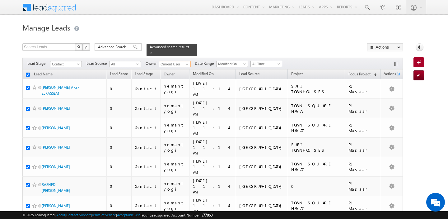
checkbox input "true"
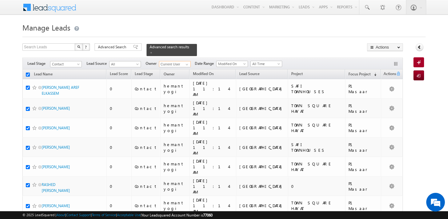
checkbox input "true"
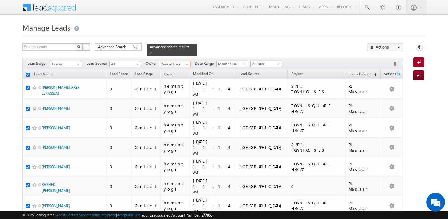
checkbox input "true"
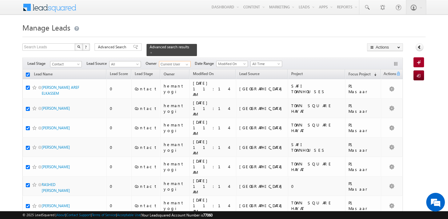
checkbox input "true"
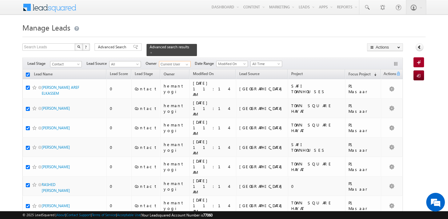
checkbox input "true"
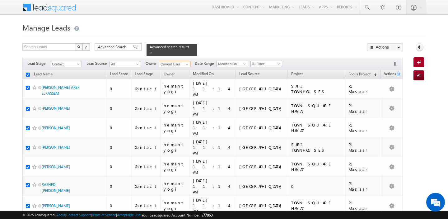
checkbox input "true"
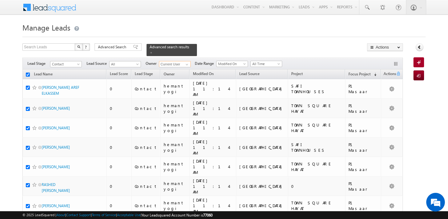
checkbox input "true"
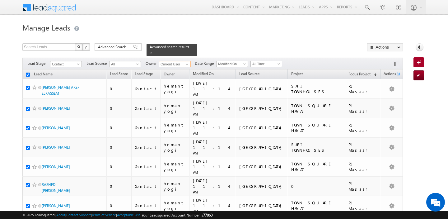
checkbox input "true"
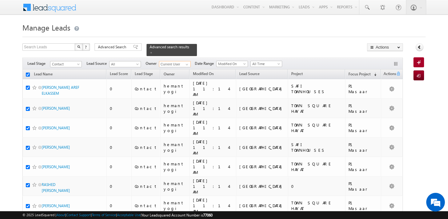
checkbox input "true"
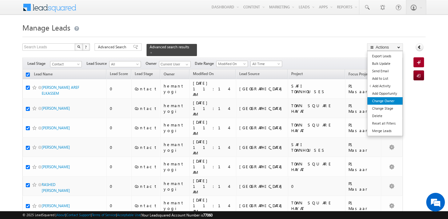
click at [382, 100] on link "Change Owner" at bounding box center [384, 100] width 35 height 7
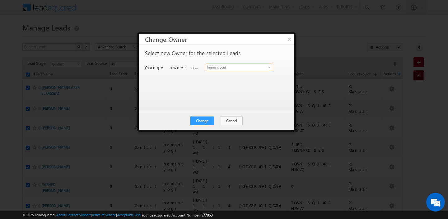
click at [221, 66] on input "hemant yogi" at bounding box center [238, 66] width 67 height 7
click at [220, 71] on link "Manpreet Singh manpreet.singh@indglobal.ae" at bounding box center [238, 77] width 67 height 12
click at [203, 120] on button "Change" at bounding box center [202, 120] width 24 height 9
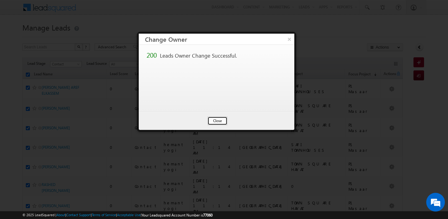
click at [215, 120] on button "Close" at bounding box center [217, 120] width 20 height 9
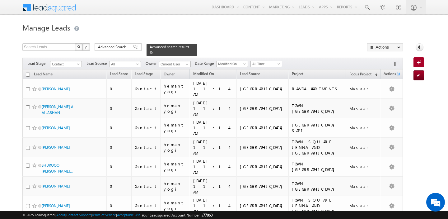
click at [150, 53] on span at bounding box center [151, 52] width 3 height 3
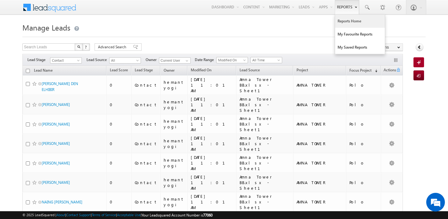
click at [340, 26] on link "Reports Home" at bounding box center [360, 21] width 50 height 13
